Goal: Consume media (video, audio)

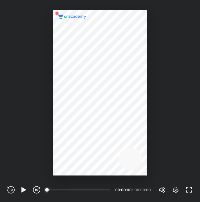
scroll to position [202, 200]
click at [26, 189] on icon "button" at bounding box center [23, 189] width 7 height 7
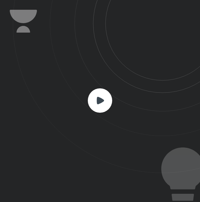
click at [93, 104] on rect at bounding box center [100, 100] width 24 height 24
click at [97, 99] on icon at bounding box center [99, 99] width 7 height 7
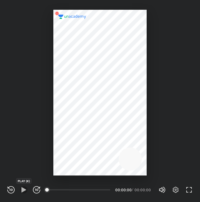
click at [23, 188] on icon "button" at bounding box center [23, 189] width 5 height 5
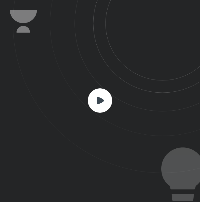
click at [96, 103] on rect at bounding box center [100, 100] width 24 height 24
click at [137, 164] on icon at bounding box center [106, 86] width 187 height 173
click at [102, 104] on rect at bounding box center [100, 100] width 24 height 24
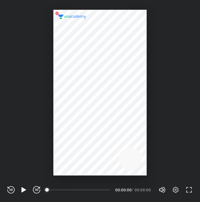
scroll to position [202, 200]
click at [25, 188] on icon "button" at bounding box center [23, 189] width 7 height 7
